Goal: Transaction & Acquisition: Purchase product/service

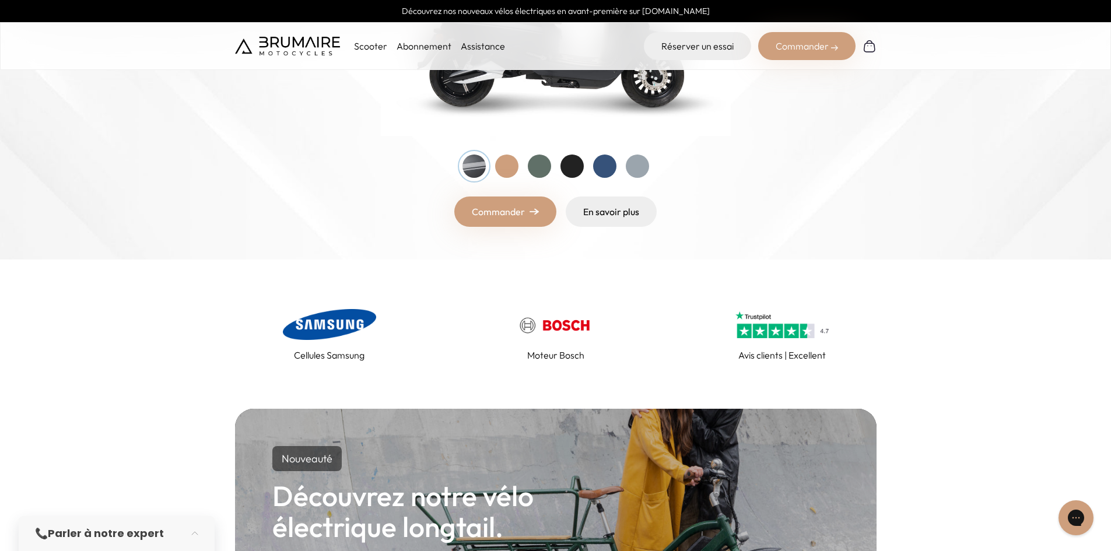
scroll to position [292, 0]
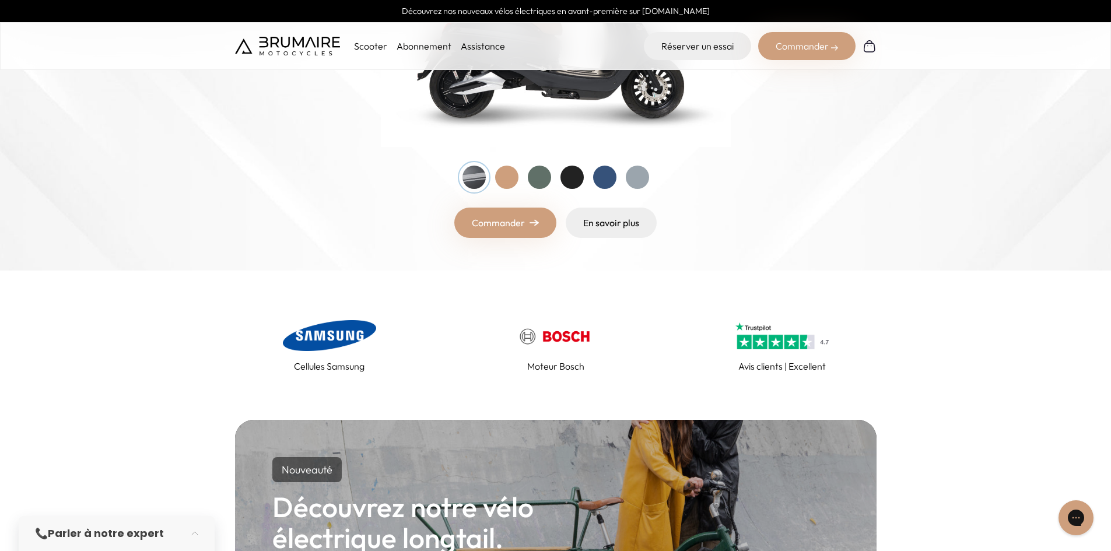
click at [545, 181] on div at bounding box center [539, 177] width 23 height 23
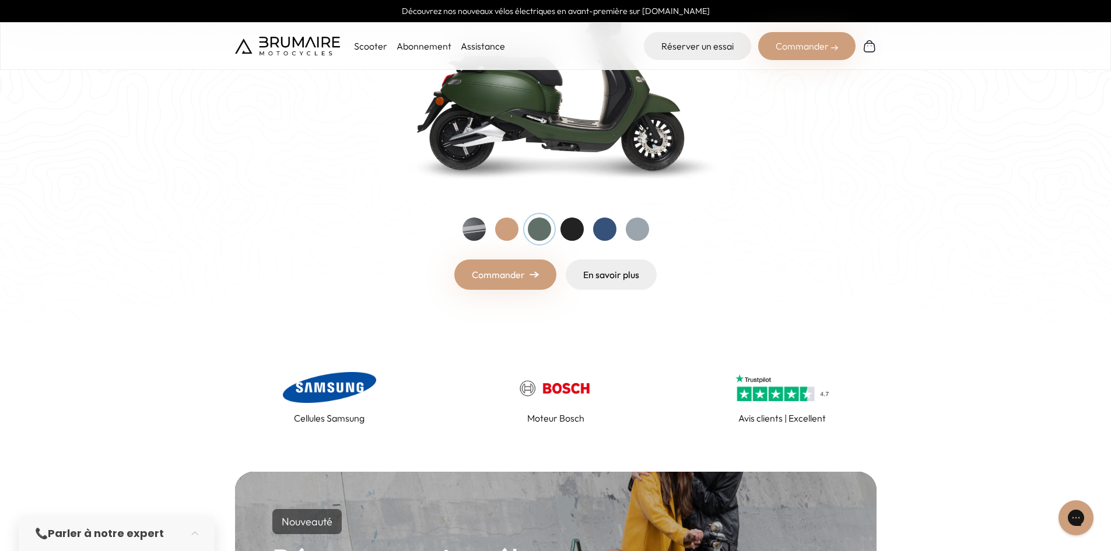
scroll to position [175, 0]
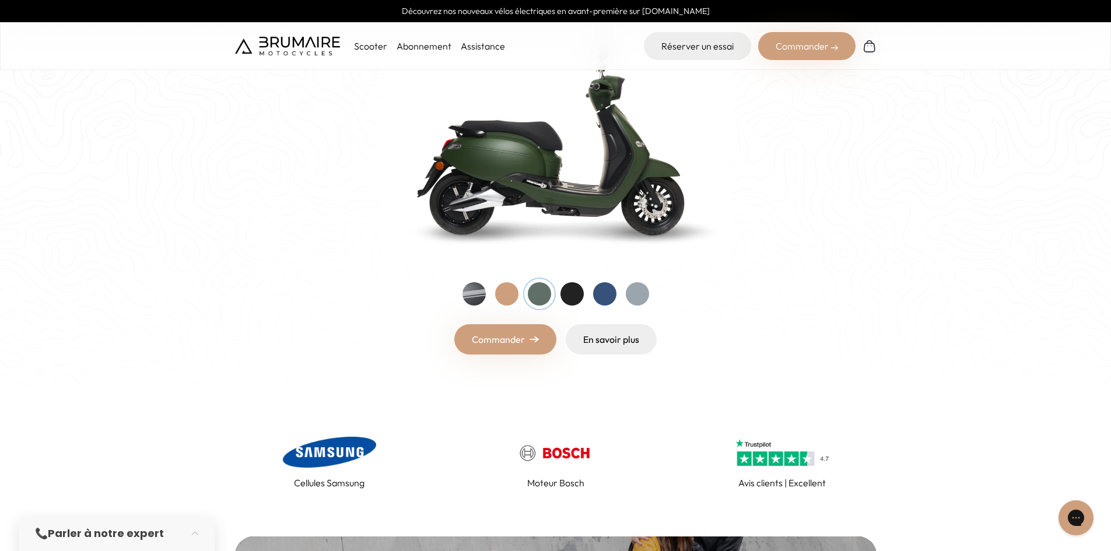
click at [501, 288] on div at bounding box center [506, 293] width 23 height 23
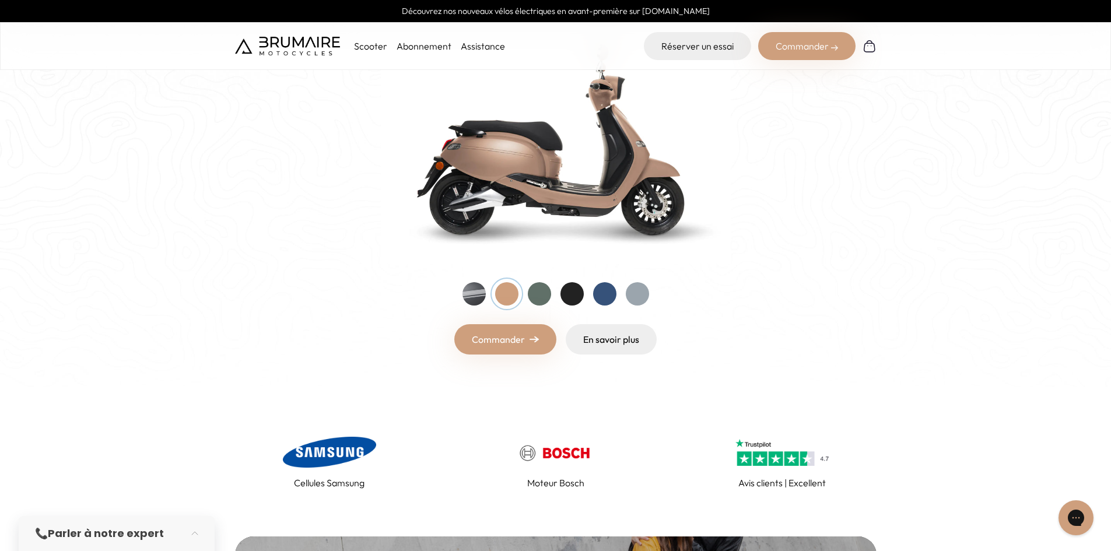
click at [481, 292] on div at bounding box center [474, 293] width 23 height 23
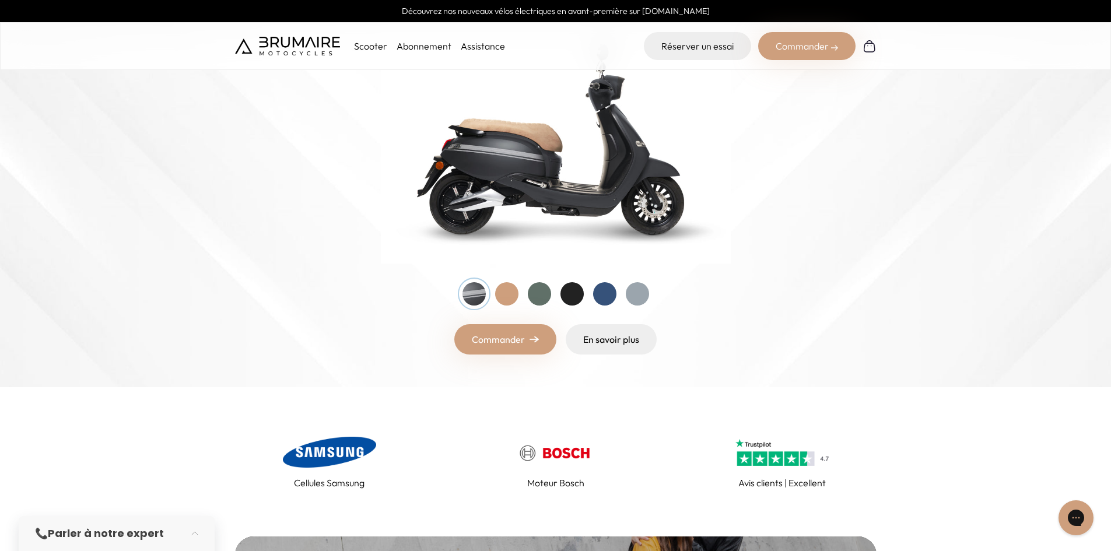
click at [582, 291] on div at bounding box center [572, 293] width 23 height 23
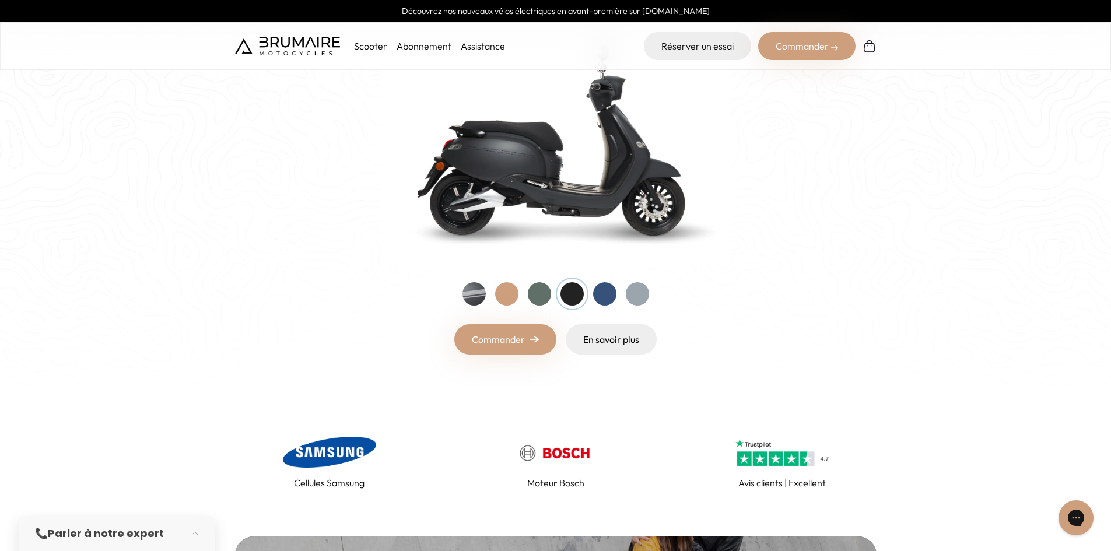
click at [603, 299] on div at bounding box center [604, 293] width 23 height 23
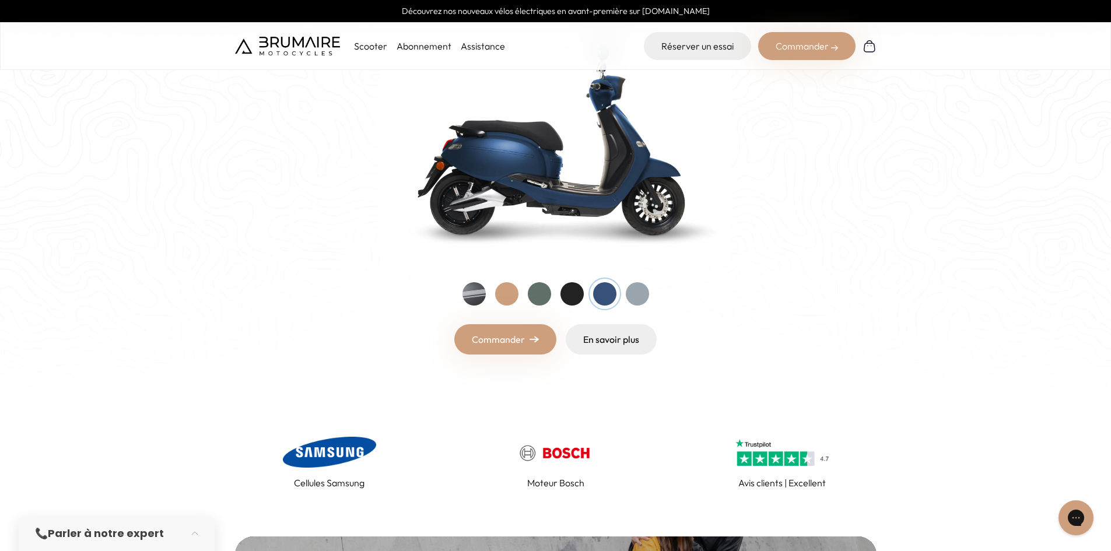
click at [642, 296] on div at bounding box center [637, 293] width 23 height 23
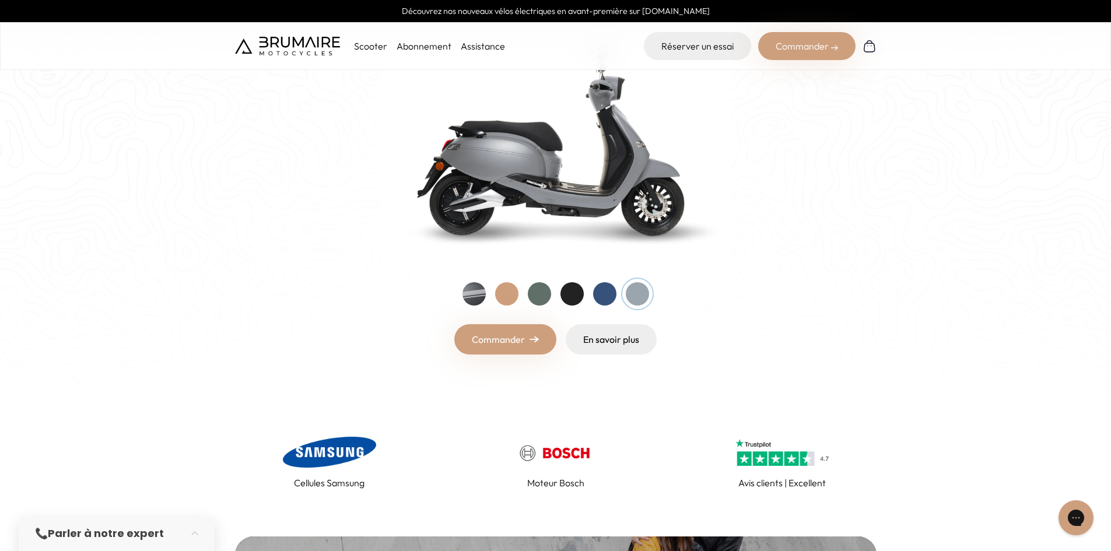
click at [610, 296] on div at bounding box center [604, 293] width 23 height 23
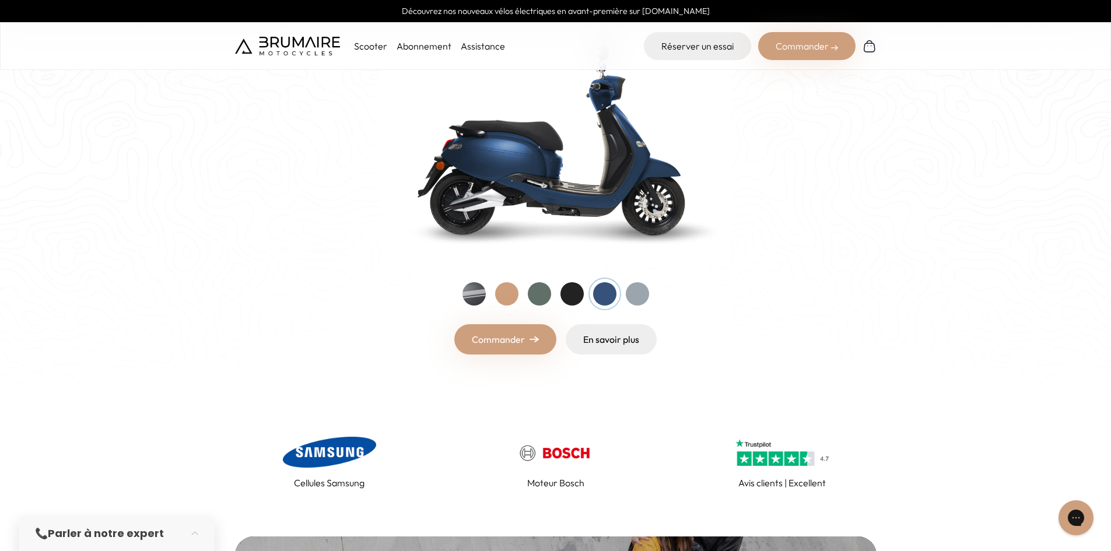
click at [562, 303] on div at bounding box center [556, 293] width 187 height 23
click at [568, 295] on div at bounding box center [572, 293] width 23 height 23
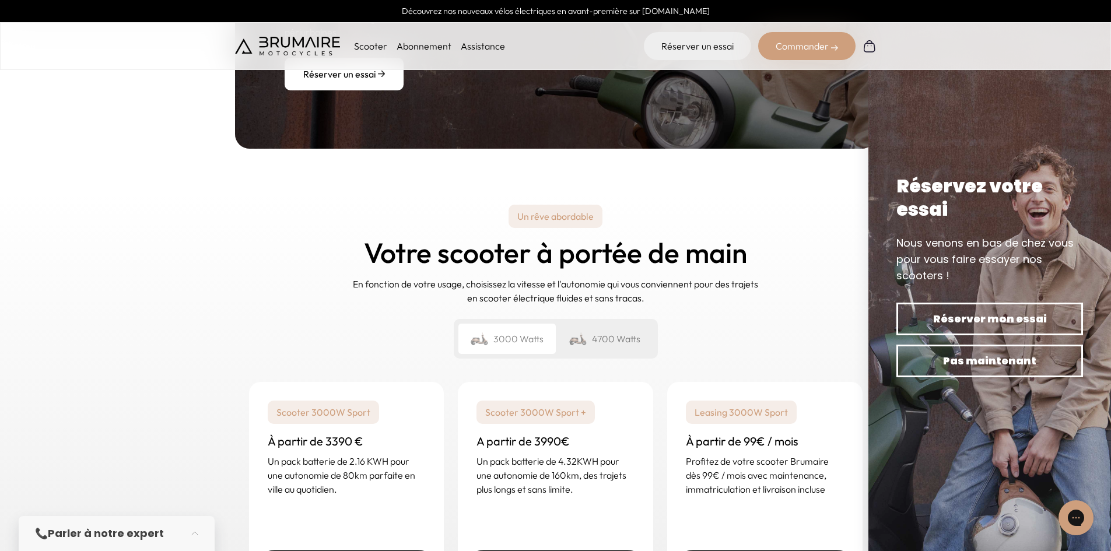
scroll to position [1692, 0]
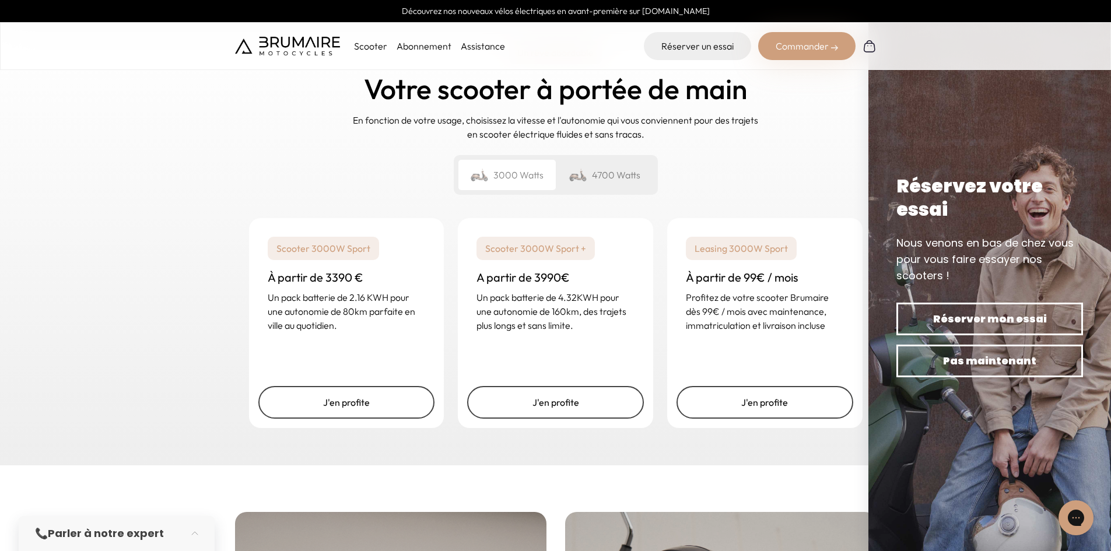
click at [339, 187] on div "Un rêve abordable Votre scooter à portée de main En fonction de votre usage, ch…" at bounding box center [556, 117] width 642 height 173
